Goal: Transaction & Acquisition: Purchase product/service

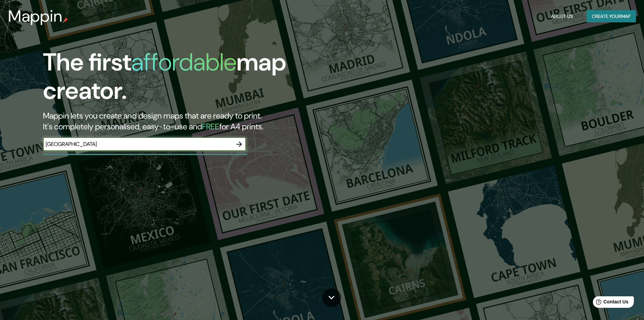
type input "[GEOGRAPHIC_DATA]"
click at [240, 146] on icon "button" at bounding box center [239, 143] width 5 height 5
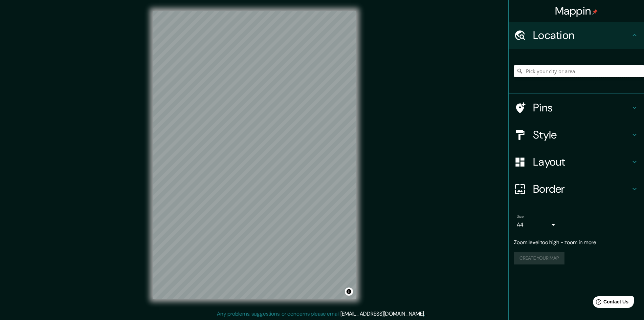
click at [597, 68] on input "Pick your city or area" at bounding box center [579, 71] width 130 height 12
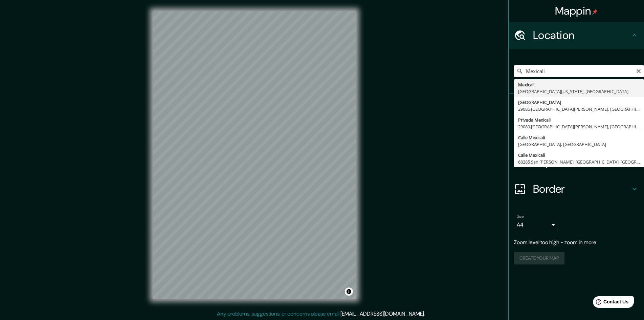
type input "Mexicali, [GEOGRAPHIC_DATA][US_STATE], [GEOGRAPHIC_DATA]"
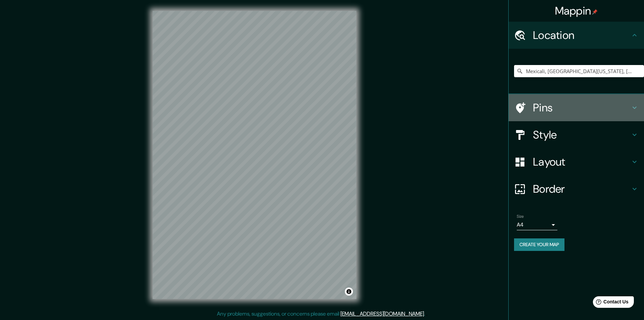
click at [611, 107] on h4 "Pins" at bounding box center [581, 108] width 97 height 14
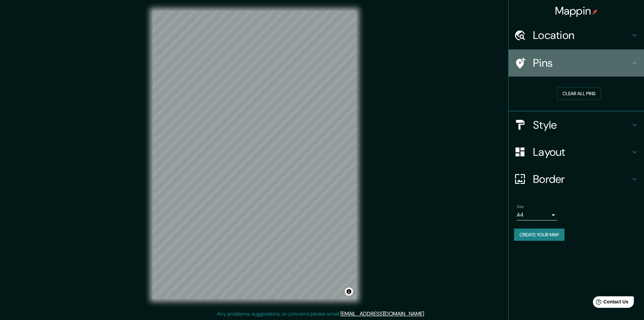
click at [547, 67] on h4 "Pins" at bounding box center [581, 63] width 97 height 14
click at [516, 62] on icon at bounding box center [520, 63] width 9 height 11
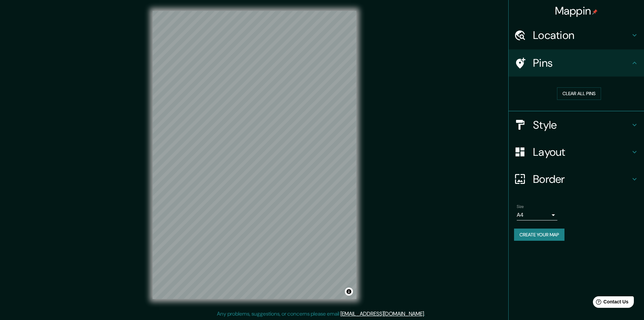
click at [533, 119] on h4 "Style" at bounding box center [581, 125] width 97 height 14
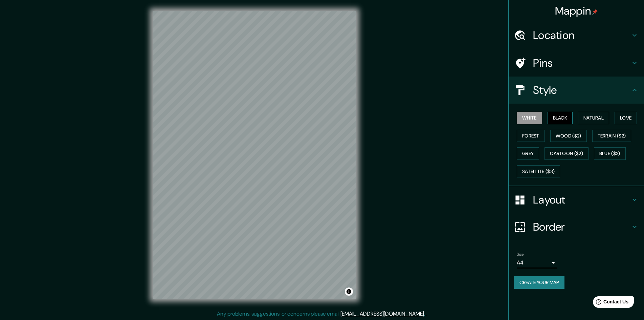
click at [566, 120] on button "Black" at bounding box center [560, 118] width 25 height 13
click at [529, 117] on button "White" at bounding box center [529, 118] width 25 height 13
click at [603, 121] on button "Natural" at bounding box center [593, 118] width 31 height 13
click at [532, 140] on button "Forest" at bounding box center [531, 136] width 28 height 13
click at [529, 156] on button "Grey" at bounding box center [528, 153] width 22 height 13
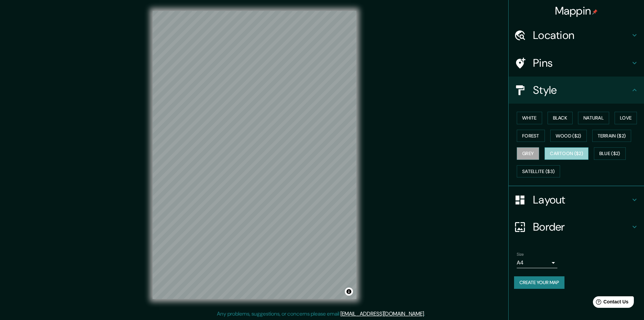
click at [576, 158] on button "Cartoon ($2)" at bounding box center [567, 153] width 44 height 13
click at [605, 148] on button "Blue ($2)" at bounding box center [610, 153] width 32 height 13
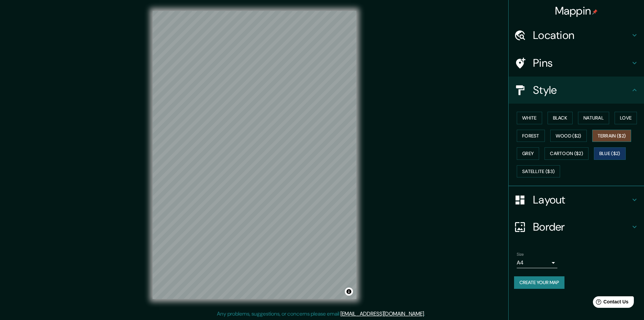
click at [604, 137] on button "Terrain ($2)" at bounding box center [611, 136] width 39 height 13
click at [573, 138] on button "Wood ($2)" at bounding box center [568, 136] width 37 height 13
click at [535, 137] on button "Forest" at bounding box center [531, 136] width 28 height 13
click at [587, 114] on button "Natural" at bounding box center [593, 118] width 31 height 13
click at [224, 108] on div at bounding box center [226, 108] width 5 height 5
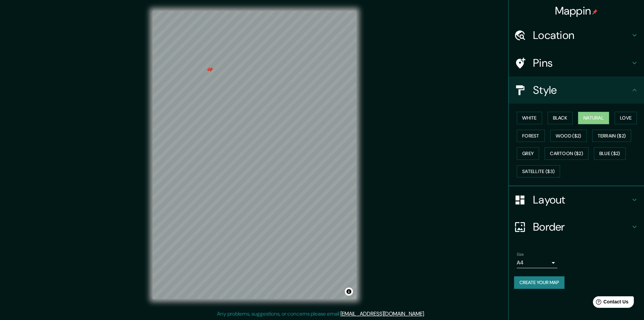
click at [579, 58] on h4 "Pins" at bounding box center [581, 63] width 97 height 14
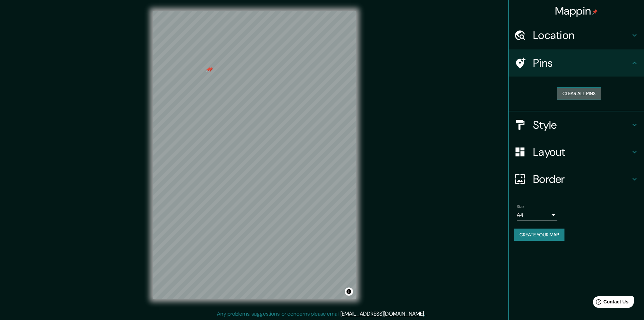
click at [577, 98] on button "Clear all pins" at bounding box center [579, 93] width 44 height 13
click at [560, 182] on h4 "Border" at bounding box center [581, 179] width 97 height 14
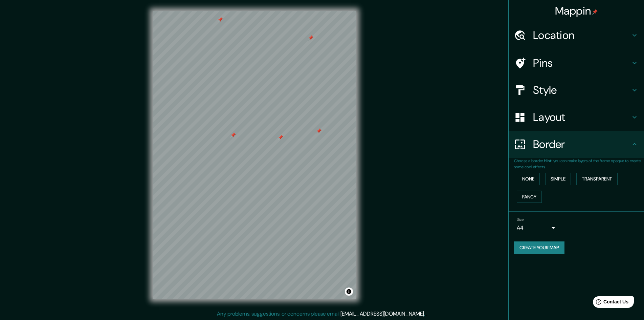
click at [569, 128] on div "Layout" at bounding box center [576, 117] width 135 height 27
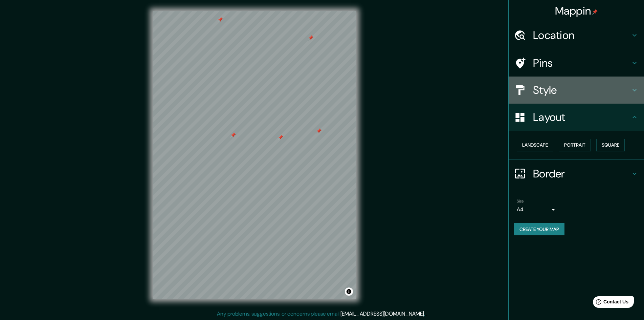
click at [571, 91] on h4 "Style" at bounding box center [581, 90] width 97 height 14
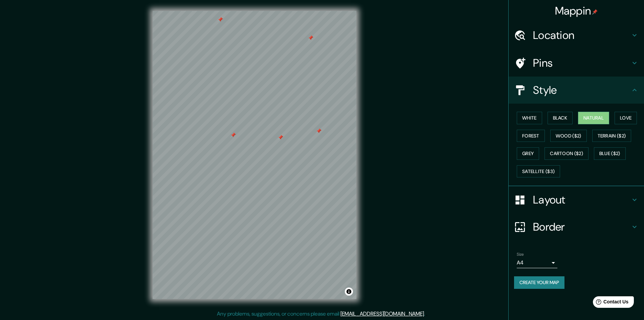
click at [549, 286] on button "Create your map" at bounding box center [539, 282] width 50 height 13
